Goal: Task Accomplishment & Management: Complete application form

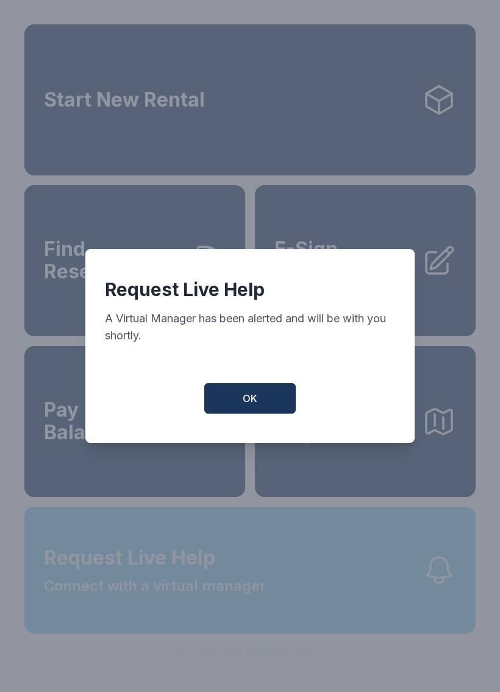
scroll to position [27, 0]
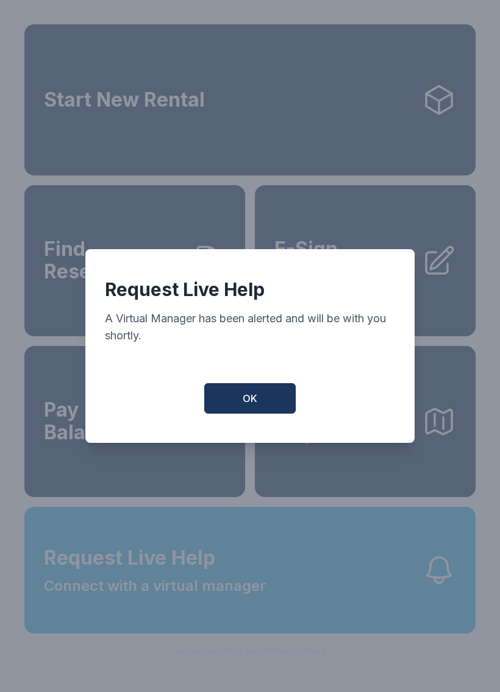
click at [258, 394] on button "OK" at bounding box center [249, 398] width 91 height 30
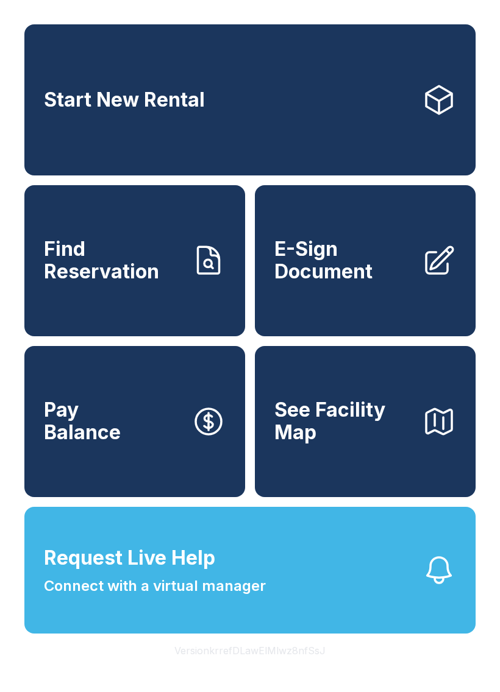
click at [374, 241] on span "E-Sign Document" at bounding box center [343, 260] width 138 height 44
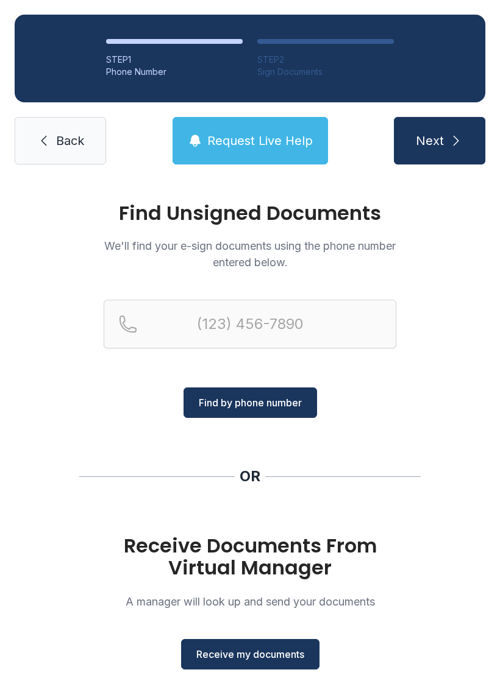
click at [52, 114] on div "STEP 1 Phone Number STEP 2 Sign Documents Back Request Live Help Next" at bounding box center [250, 89] width 500 height 179
click at [49, 149] on link "Back" at bounding box center [60, 141] width 91 height 48
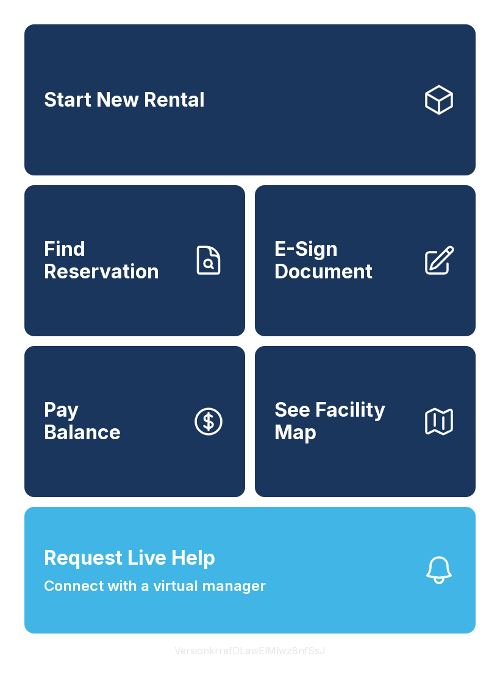
click at [371, 269] on span "E-Sign Document" at bounding box center [343, 260] width 138 height 44
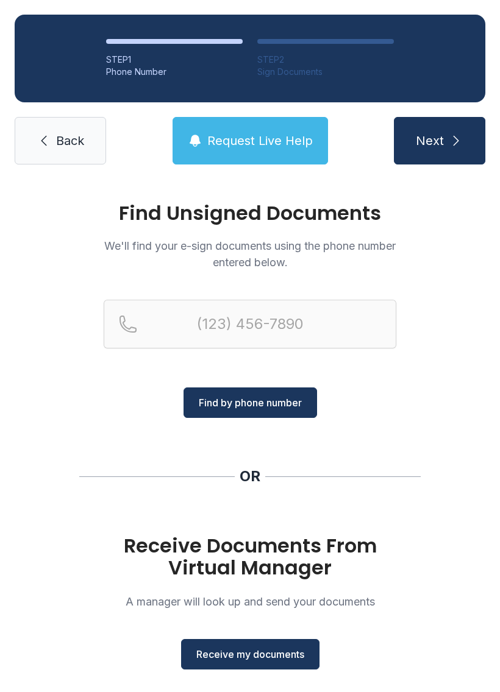
click at [239, 655] on span "Receive my documents" at bounding box center [250, 654] width 108 height 15
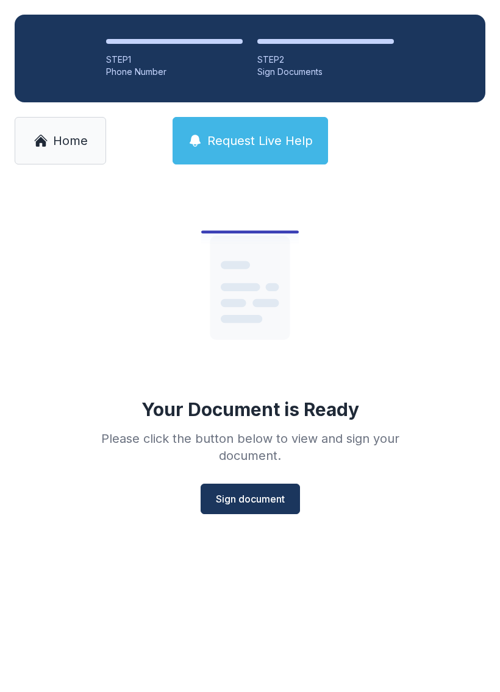
click at [242, 492] on span "Sign document" at bounding box center [250, 499] width 69 height 15
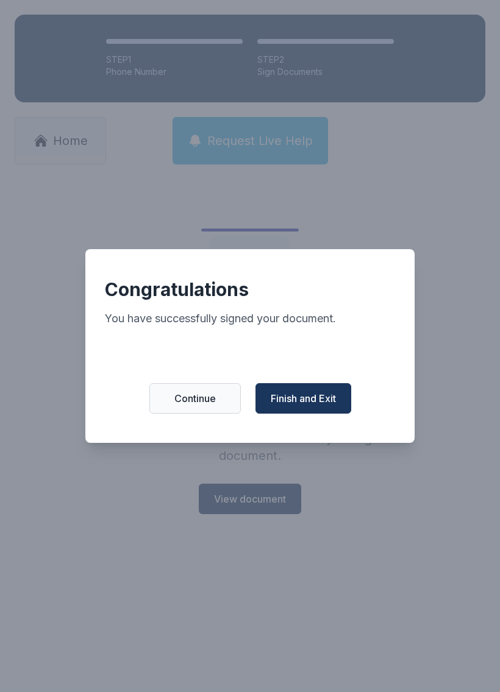
click at [304, 404] on span "Finish and Exit" at bounding box center [302, 398] width 65 height 15
